Goal: Task Accomplishment & Management: Manage account settings

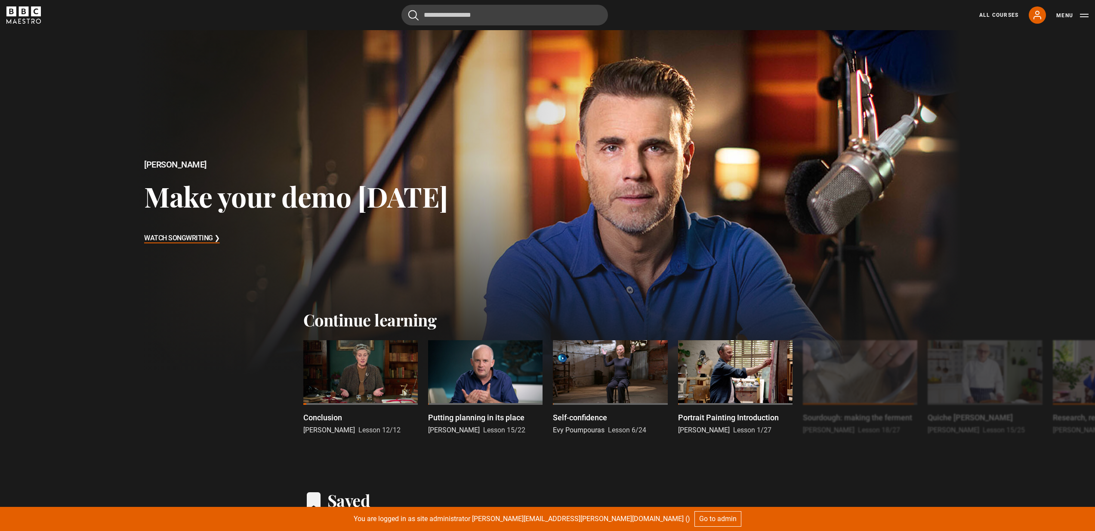
click at [1075, 8] on div "All Courses My Account Search Menu" at bounding box center [1029, 14] width 120 height 17
click at [1073, 15] on button "Menu" at bounding box center [1072, 15] width 32 height 9
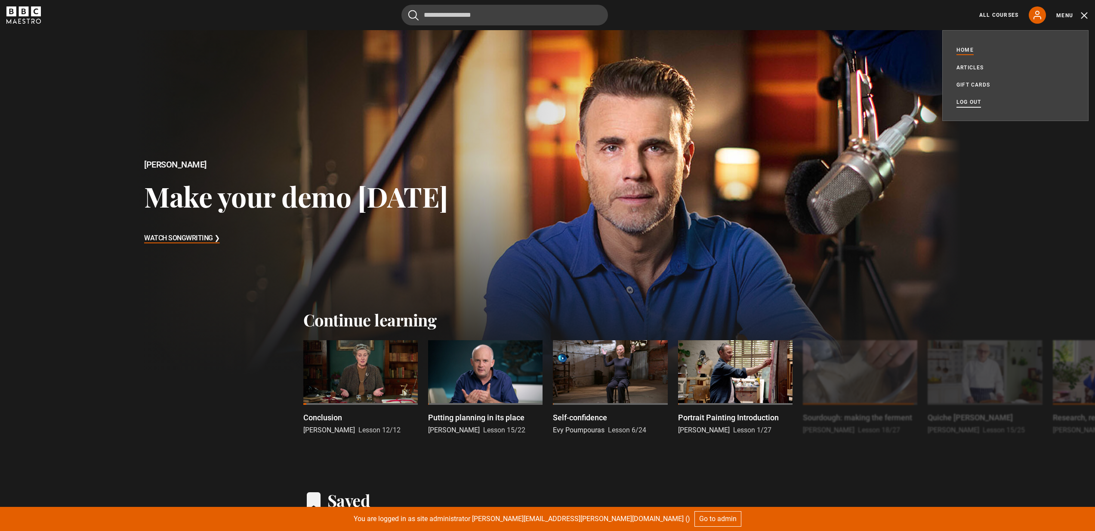
click at [972, 101] on link "Log out" at bounding box center [969, 102] width 25 height 9
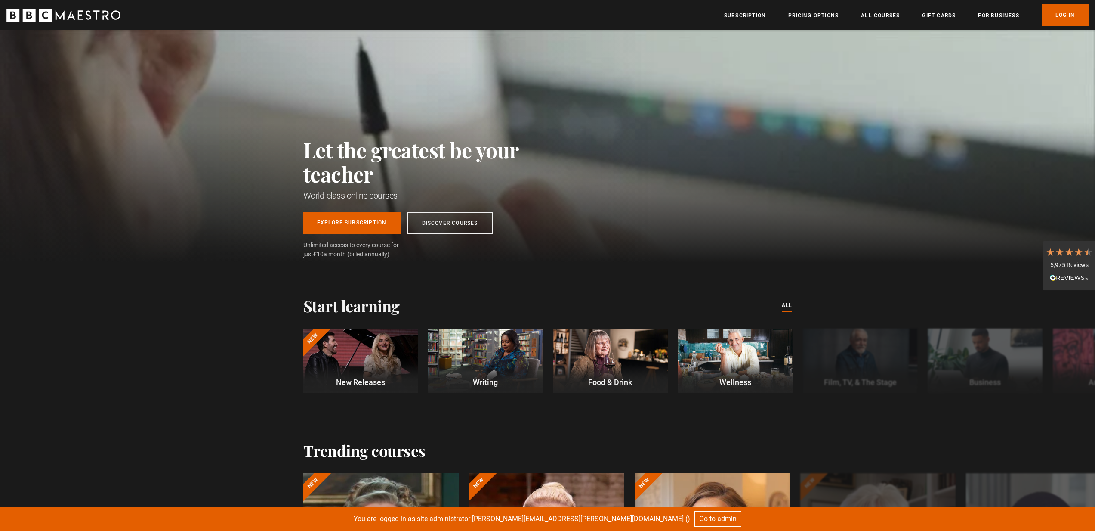
scroll to position [0, 1240]
